Goal: Information Seeking & Learning: Find specific fact

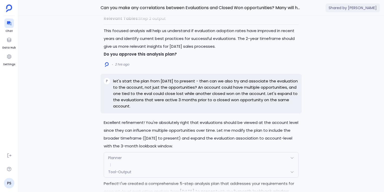
scroll to position [-2065, 0]
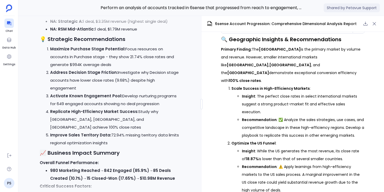
scroll to position [-359, 0]
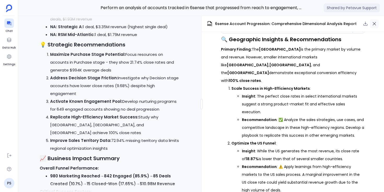
click at [376, 22] on icon "button" at bounding box center [373, 23] width 5 height 5
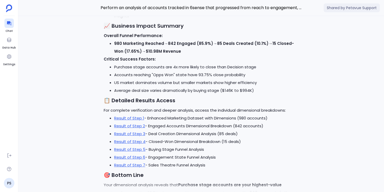
scroll to position [-141, 0]
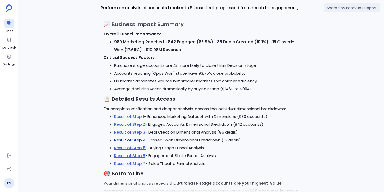
click at [138, 140] on link "Result of Step 4" at bounding box center [129, 139] width 31 height 5
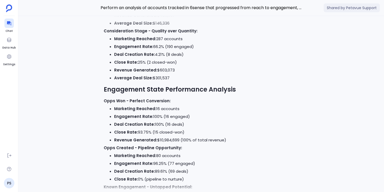
scroll to position [-558, 0]
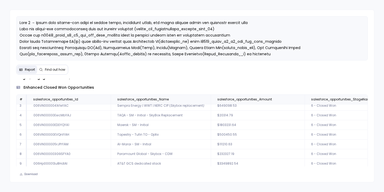
scroll to position [25, 0]
click at [50, 161] on td "006Hp000013u8HdIAI" at bounding box center [69, 163] width 84 height 10
copy td "006Hp000013u8HdIAI"
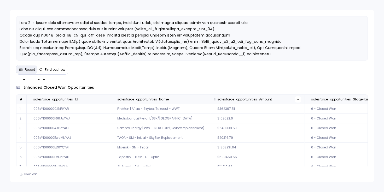
click at [297, 100] on icon at bounding box center [297, 99] width 3 height 3
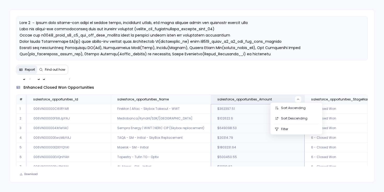
click at [300, 79] on p "Below is the detailed breakdown of 15 closed-won deals by buying stage, engagem…" at bounding box center [191, 74] width 351 height 13
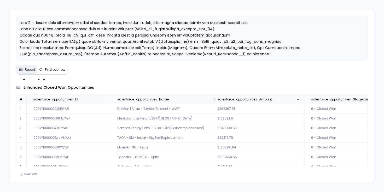
click at [270, 100] on span "salesforce_opportunities_Amount" at bounding box center [244, 99] width 55 height 4
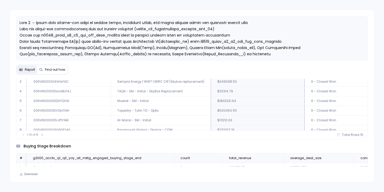
scroll to position [56, 0]
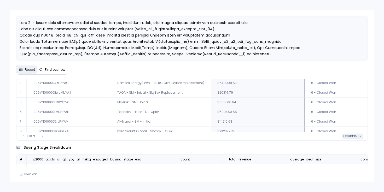
click at [349, 137] on span "count :" at bounding box center [348, 136] width 11 height 4
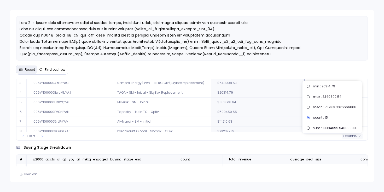
click at [287, 140] on div "1-10 of 15 count : 15" at bounding box center [191, 136] width 351 height 9
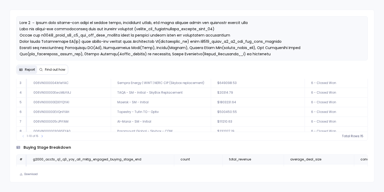
scroll to position [25, 0]
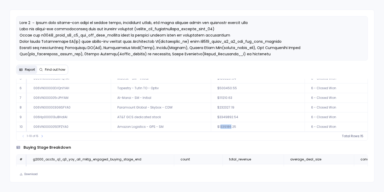
drag, startPoint x: 229, startPoint y: 126, endPoint x: 220, endPoint y: 126, distance: 9.1
click at [220, 126] on td "$1339186.25" at bounding box center [258, 127] width 94 height 10
